Goal: Task Accomplishment & Management: Check status

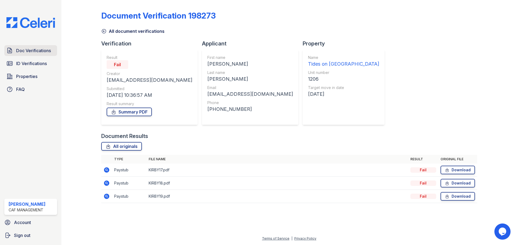
drag, startPoint x: 33, startPoint y: 60, endPoint x: 33, endPoint y: 55, distance: 4.3
click at [33, 60] on link "ID Verifications" at bounding box center [30, 63] width 53 height 11
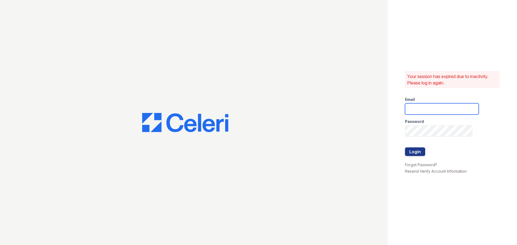
type input "westcreek1@cafmanagement.com"
click at [419, 146] on div at bounding box center [442, 142] width 74 height 11
click at [419, 149] on button "Login" at bounding box center [415, 152] width 20 height 9
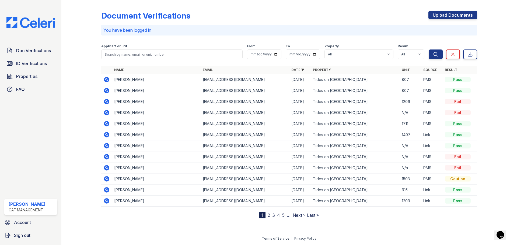
drag, startPoint x: 114, startPoint y: 89, endPoint x: 146, endPoint y: 89, distance: 31.5
click at [146, 89] on td "[PERSON_NAME]" at bounding box center [156, 90] width 89 height 11
copy td "[PERSON_NAME]"
click at [142, 57] on input "search" at bounding box center [171, 55] width 141 height 10
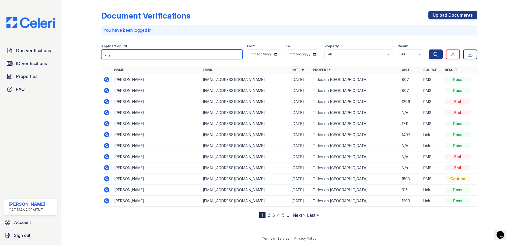
type input "ang"
click at [429, 50] on button "Search" at bounding box center [436, 55] width 14 height 10
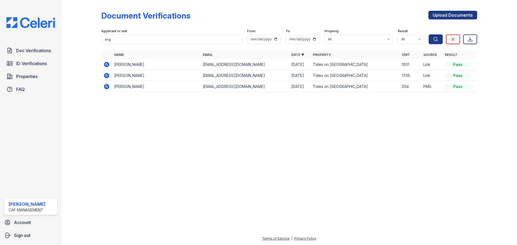
click at [107, 66] on icon at bounding box center [106, 64] width 5 height 5
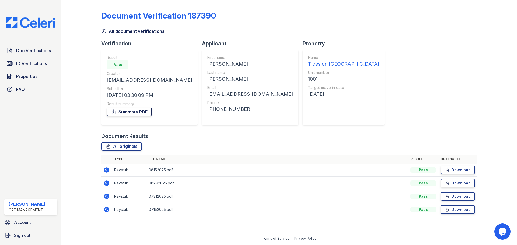
click at [136, 111] on link "Summary PDF" at bounding box center [129, 112] width 45 height 9
